Goal: Task Accomplishment & Management: Use online tool/utility

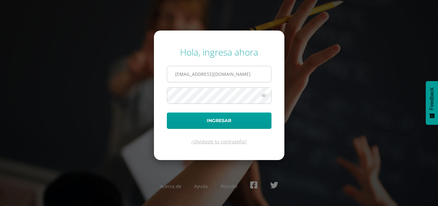
type input "[EMAIL_ADDRESS][DOMAIN_NAME]"
click at [167, 113] on button "Ingresar" at bounding box center [219, 121] width 105 height 16
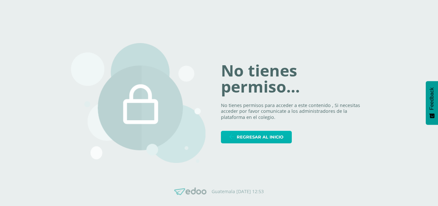
click at [247, 138] on span "Regresar al inicio" at bounding box center [260, 137] width 47 height 12
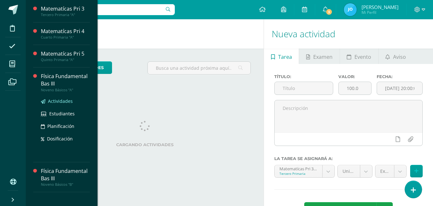
click at [64, 100] on span "Actividades" at bounding box center [60, 101] width 25 height 6
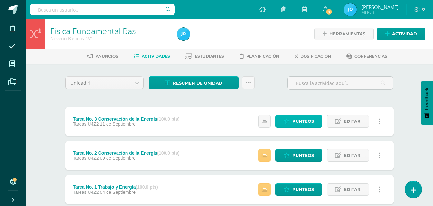
click at [304, 120] on span "Punteos" at bounding box center [303, 122] width 22 height 12
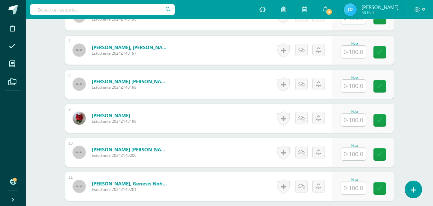
scroll to position [538, 0]
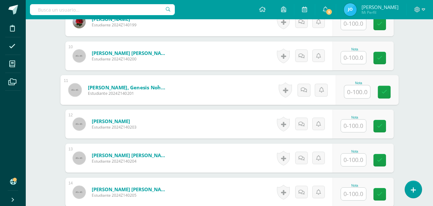
click at [351, 93] on input "text" at bounding box center [357, 92] width 26 height 13
type input "100"
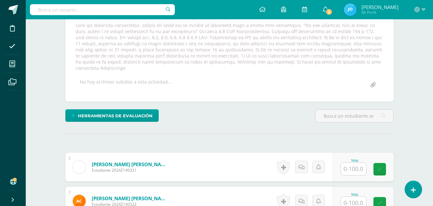
scroll to position [0, 0]
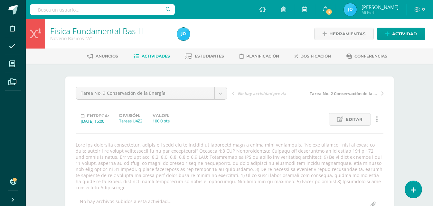
click at [341, 96] on span "Tarea No. 2 Conservación de la Energía" at bounding box center [344, 94] width 68 height 6
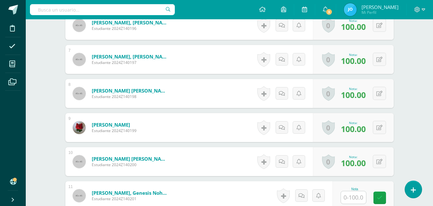
scroll to position [458, 0]
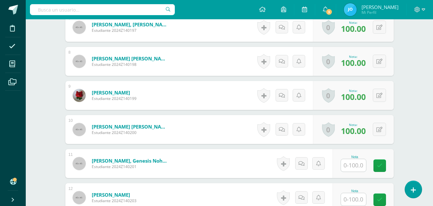
click at [354, 170] on input "text" at bounding box center [353, 165] width 25 height 13
type input "95"
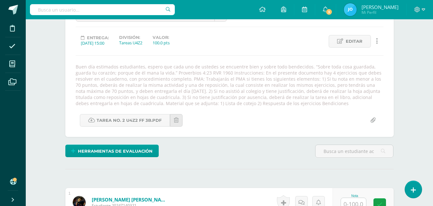
scroll to position [0, 0]
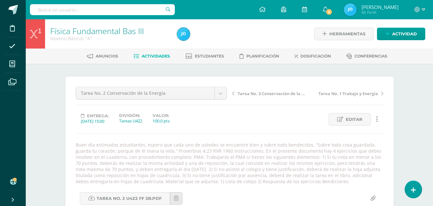
click at [254, 97] on span "Tarea No. 3 Conservación de la Energía" at bounding box center [272, 94] width 68 height 6
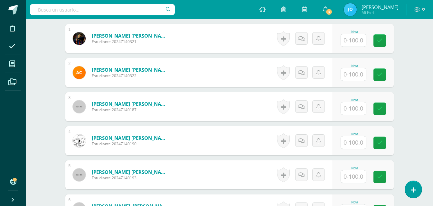
scroll to position [313, 0]
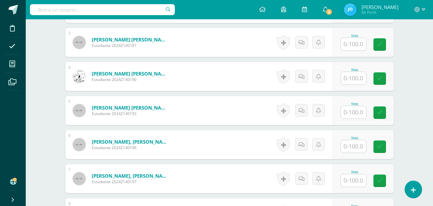
click at [365, 142] on input "text" at bounding box center [353, 146] width 25 height 13
type input "100"
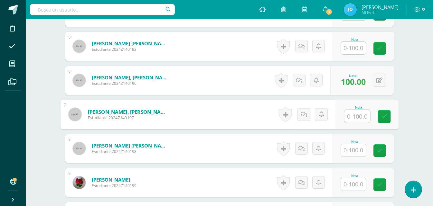
scroll to position [442, 0]
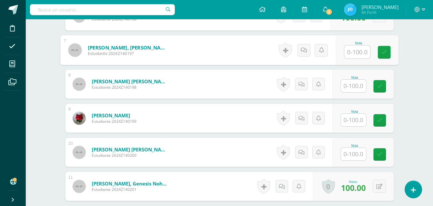
click at [354, 123] on input "text" at bounding box center [353, 120] width 25 height 13
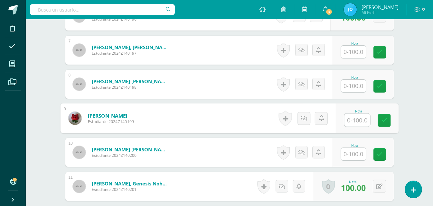
type input "0"
type input "100"
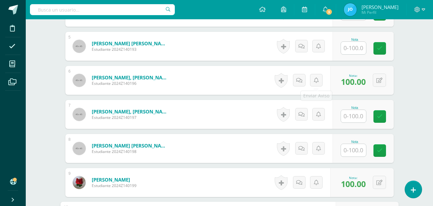
scroll to position [313, 0]
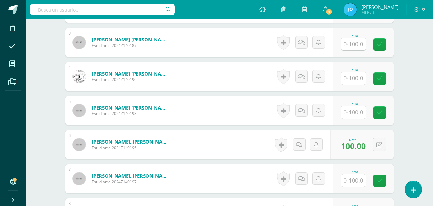
click at [343, 79] on input "text" at bounding box center [353, 78] width 25 height 13
type input "100"
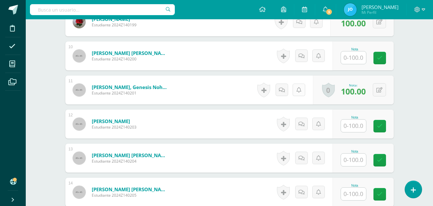
scroll to position [570, 0]
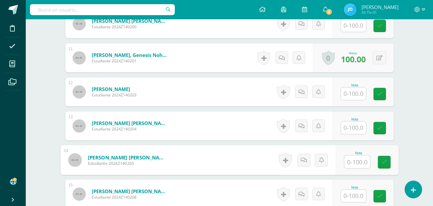
click at [359, 163] on input "text" at bounding box center [357, 162] width 26 height 13
type input "100"
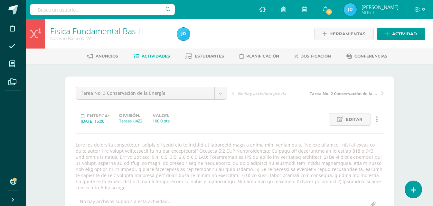
scroll to position [97, 0]
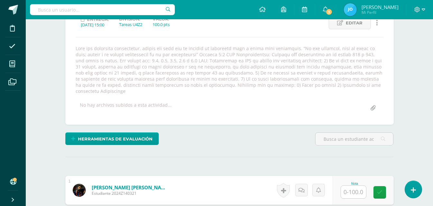
click at [354, 192] on input "text" at bounding box center [353, 192] width 25 height 13
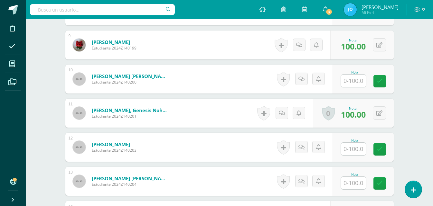
scroll to position [579, 0]
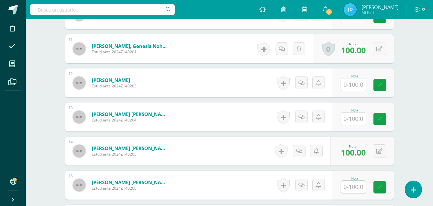
click at [353, 114] on input "text" at bounding box center [353, 119] width 25 height 13
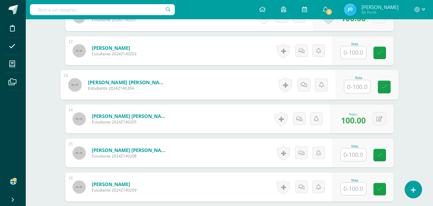
scroll to position [547, 0]
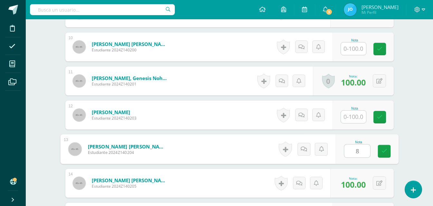
type input "80"
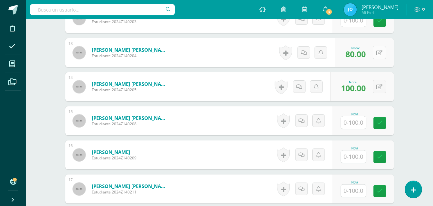
scroll to position [708, 0]
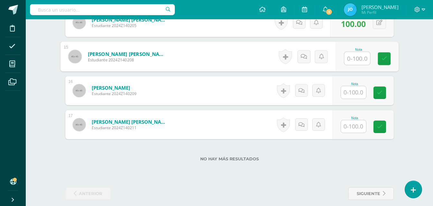
click at [348, 61] on input "text" at bounding box center [357, 58] width 26 height 13
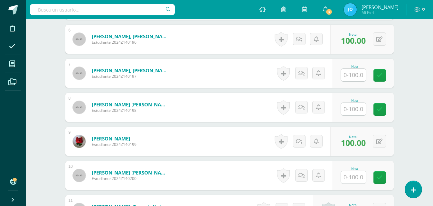
scroll to position [386, 0]
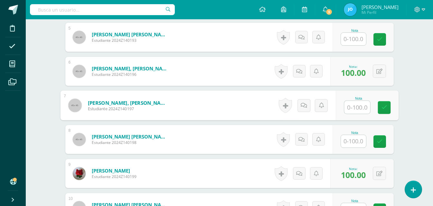
click at [360, 108] on input "text" at bounding box center [357, 107] width 26 height 13
type input "100"
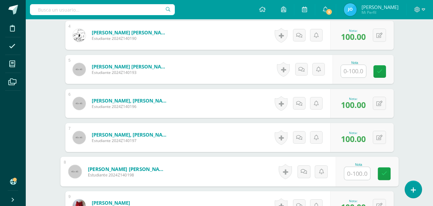
scroll to position [322, 0]
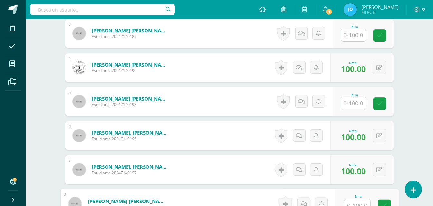
click at [358, 105] on input "text" at bounding box center [353, 103] width 25 height 13
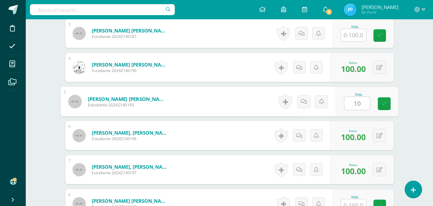
type input "100"
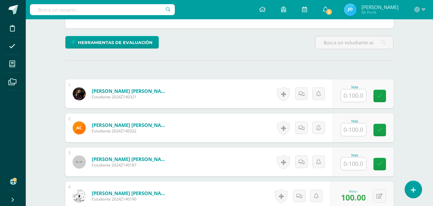
scroll to position [225, 0]
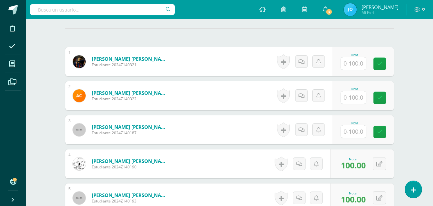
click at [356, 132] on input "text" at bounding box center [353, 132] width 25 height 13
type input "100"
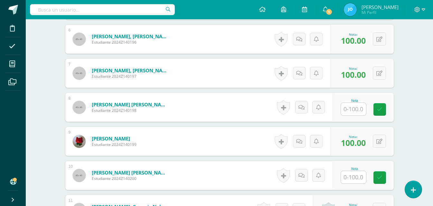
scroll to position [451, 0]
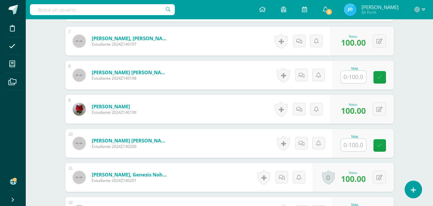
click at [353, 151] on input "text" at bounding box center [353, 145] width 25 height 13
type input "100"
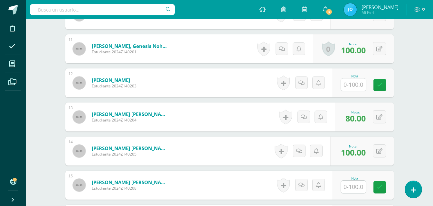
scroll to position [676, 0]
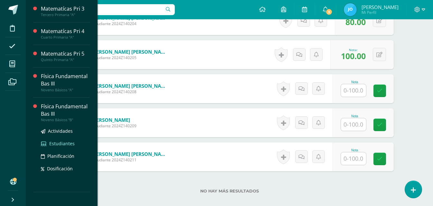
click at [65, 142] on span "Estudiantes" at bounding box center [61, 144] width 25 height 6
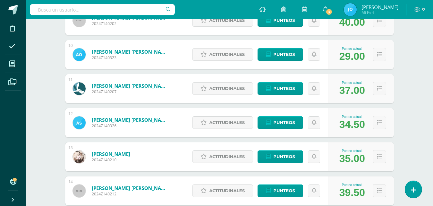
scroll to position [483, 0]
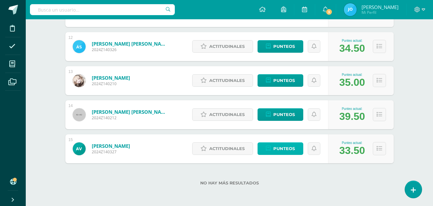
click at [278, 144] on span "Punteos" at bounding box center [284, 149] width 22 height 12
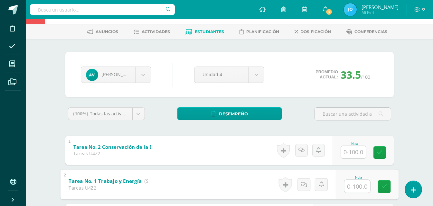
click at [346, 191] on input "text" at bounding box center [357, 186] width 26 height 13
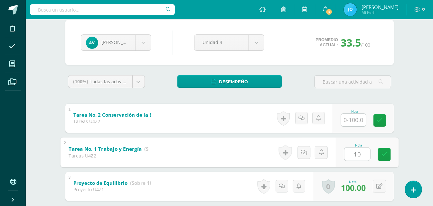
type input "100"
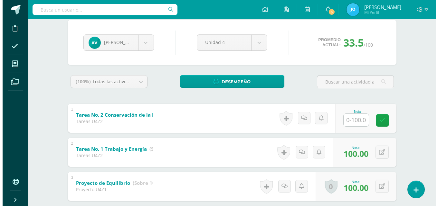
scroll to position [0, 0]
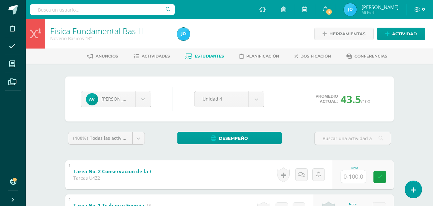
click at [425, 7] on icon at bounding box center [424, 10] width 4 height 6
click at [407, 45] on span "Cerrar sesión" at bounding box center [403, 44] width 29 height 6
